Goal: Information Seeking & Learning: Learn about a topic

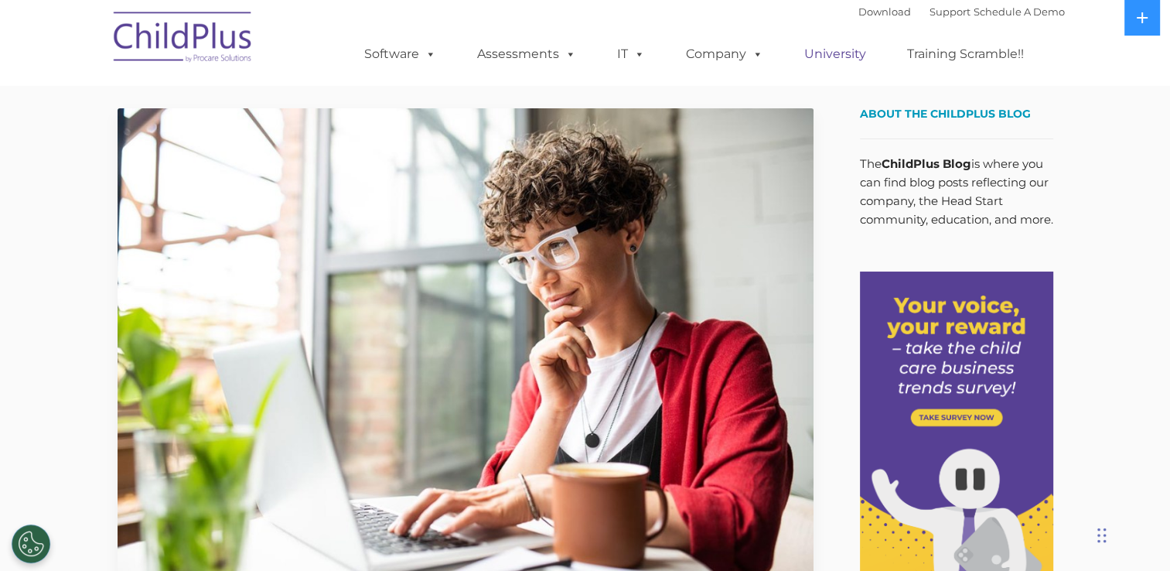
click at [857, 55] on link "University" at bounding box center [835, 54] width 93 height 31
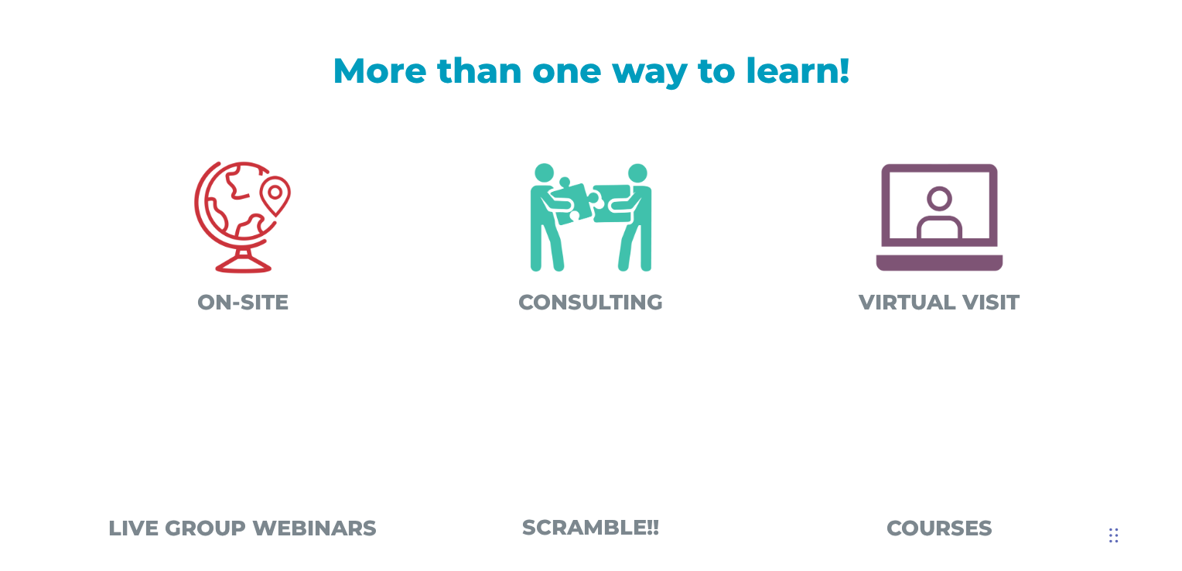
scroll to position [504, 0]
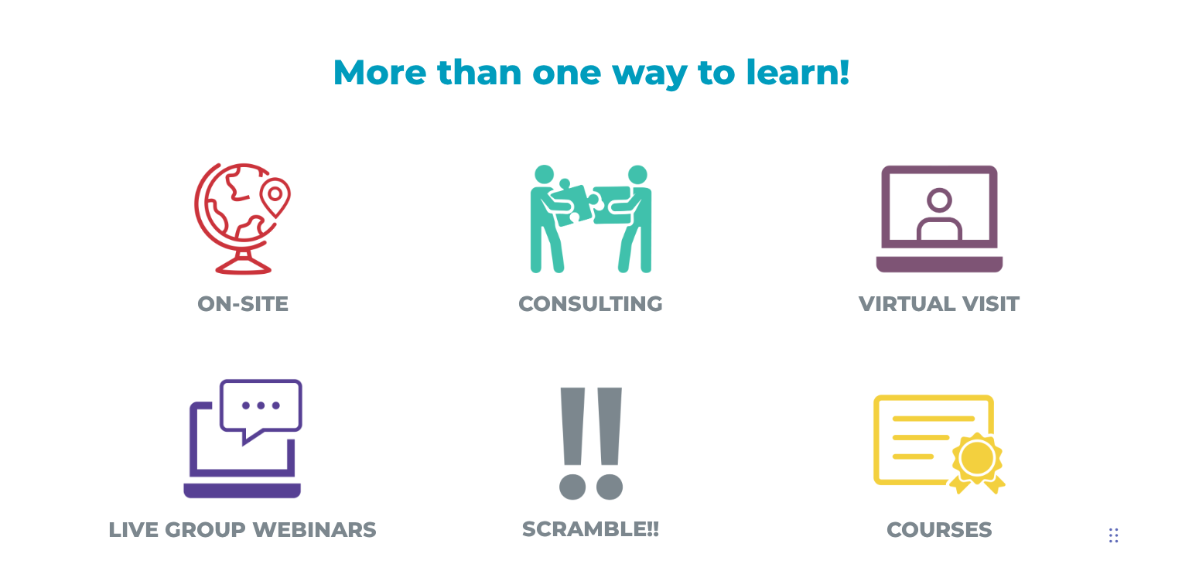
click at [938, 203] on img at bounding box center [939, 219] width 162 height 162
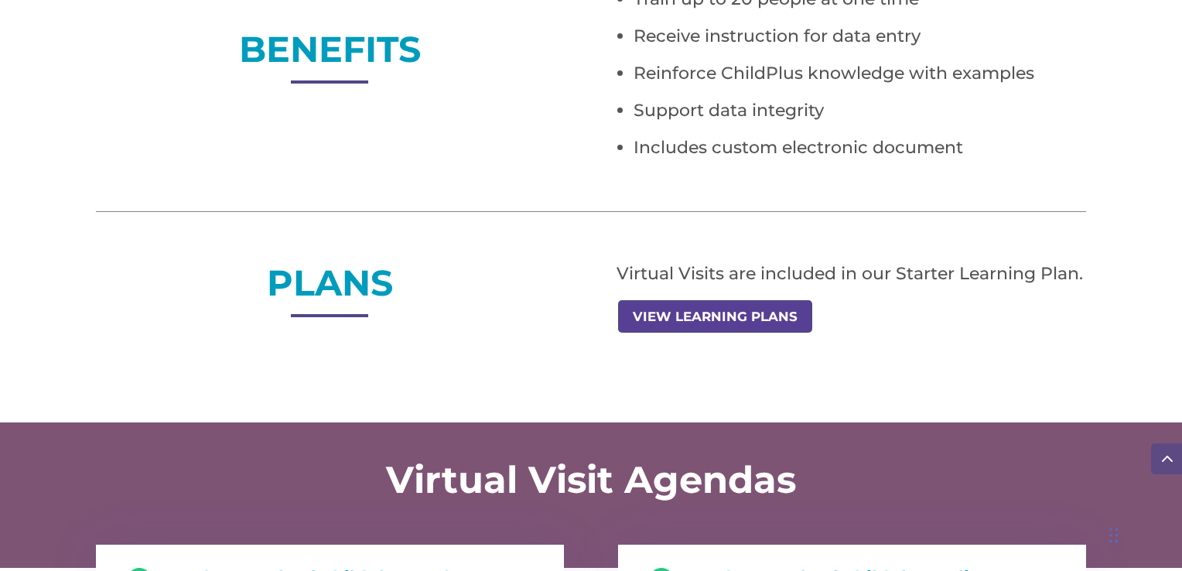
scroll to position [1185, 0]
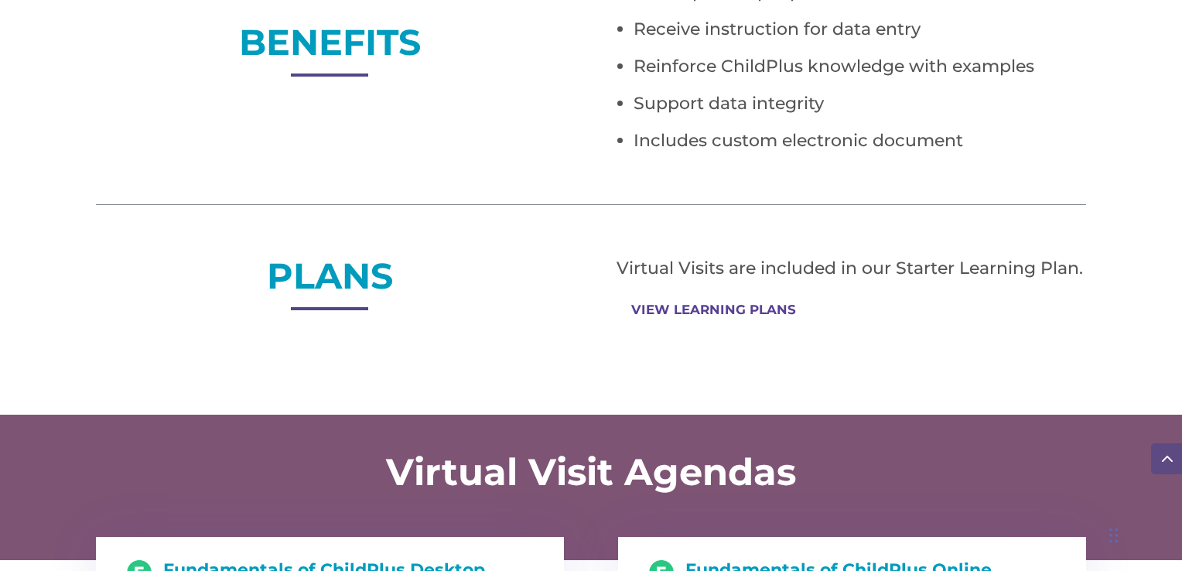
click at [739, 311] on link "VIEW LEARNING PLANS" at bounding box center [713, 310] width 191 height 30
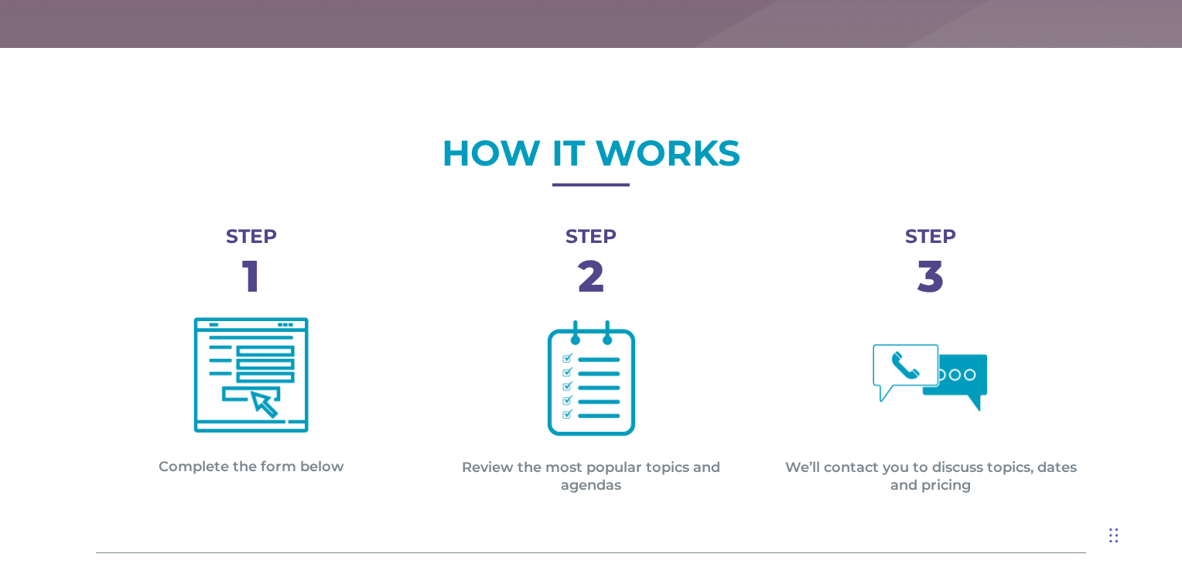
scroll to position [446, 0]
